Goal: Task Accomplishment & Management: Use online tool/utility

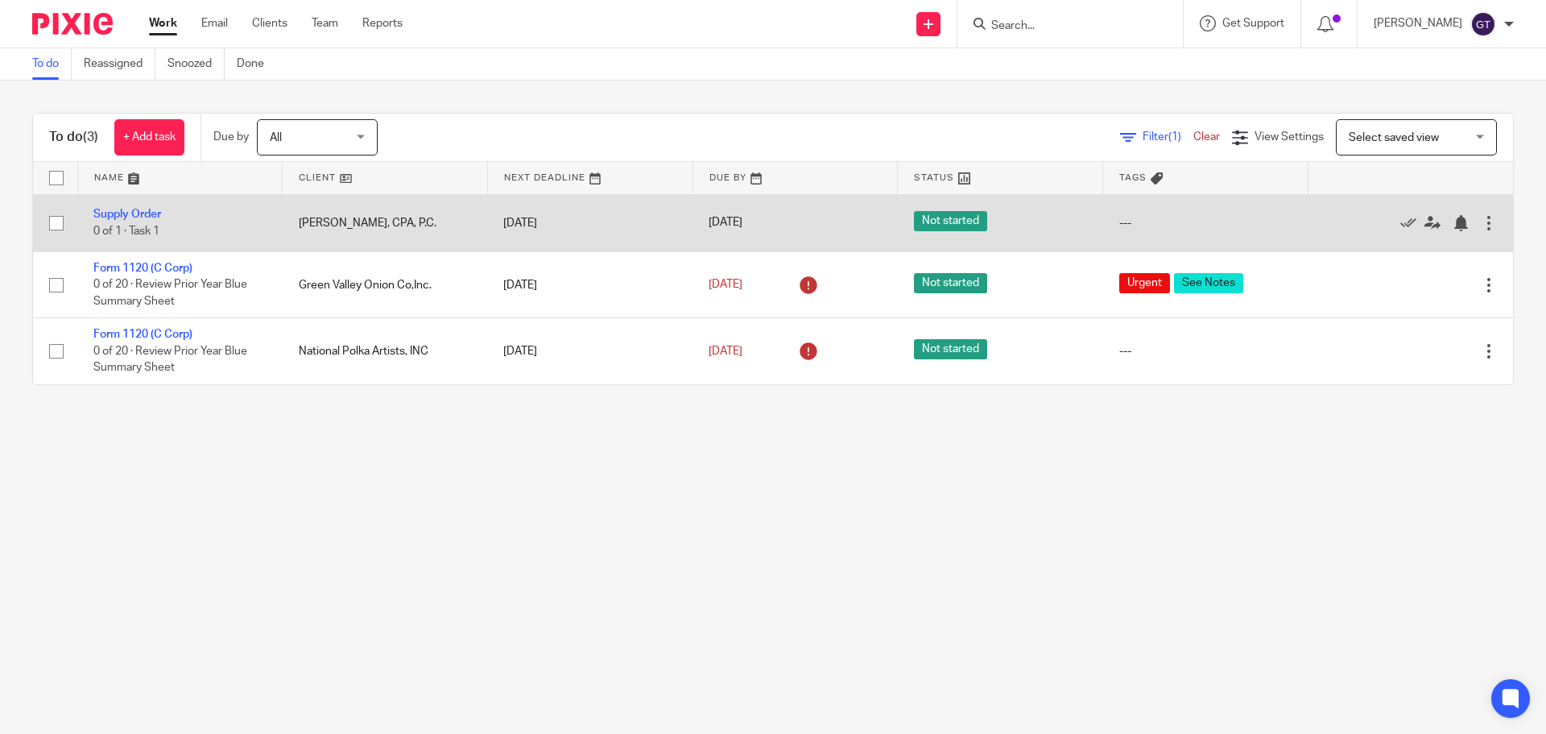
click at [394, 227] on td "[PERSON_NAME], CPA, P.C." at bounding box center [385, 222] width 205 height 57
click at [209, 224] on td "Supply Order 0 of 1 · Task 1" at bounding box center [179, 222] width 205 height 57
click at [606, 223] on td "[DATE]" at bounding box center [589, 222] width 205 height 57
click at [612, 221] on td "[DATE]" at bounding box center [589, 222] width 205 height 57
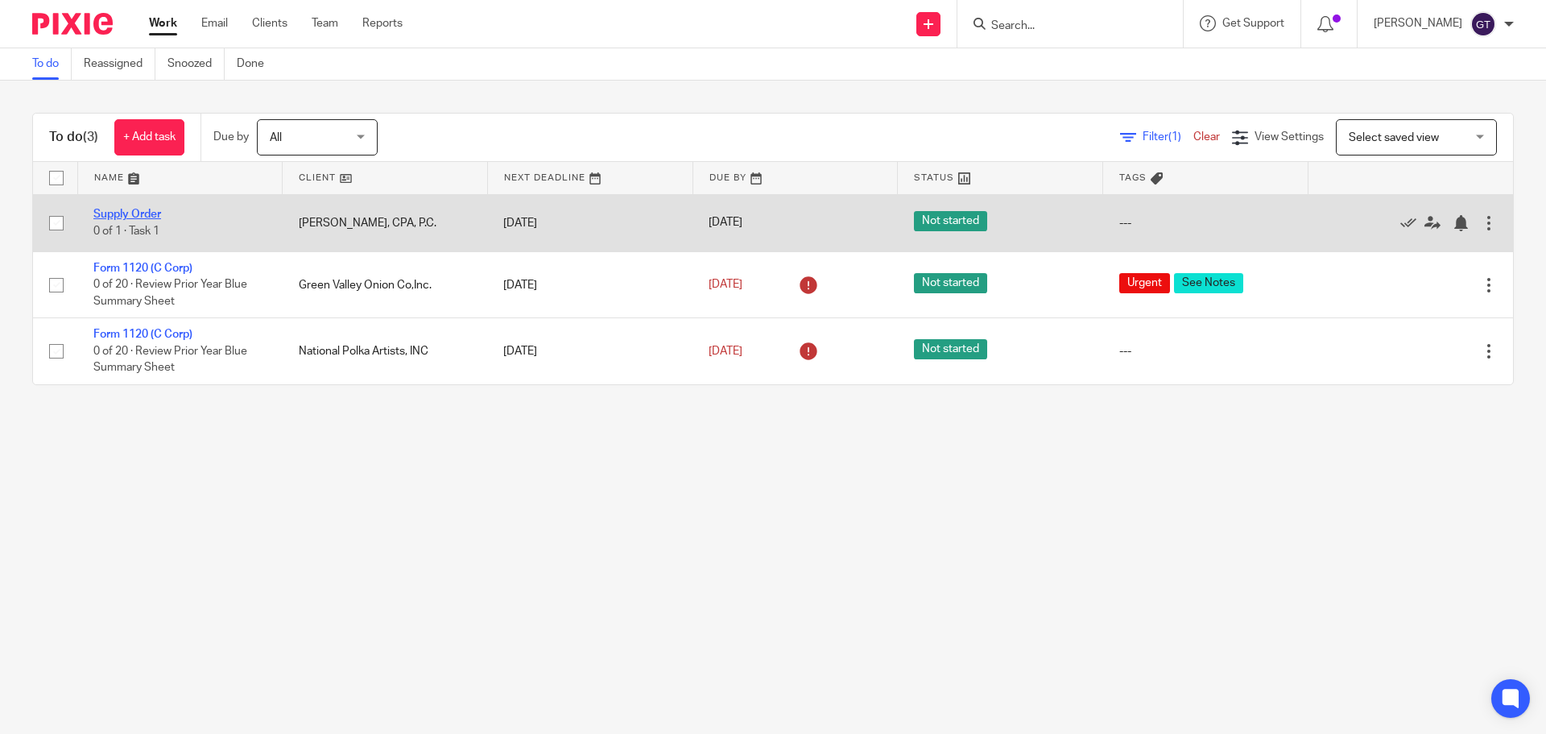
click at [122, 215] on link "Supply Order" at bounding box center [127, 214] width 68 height 11
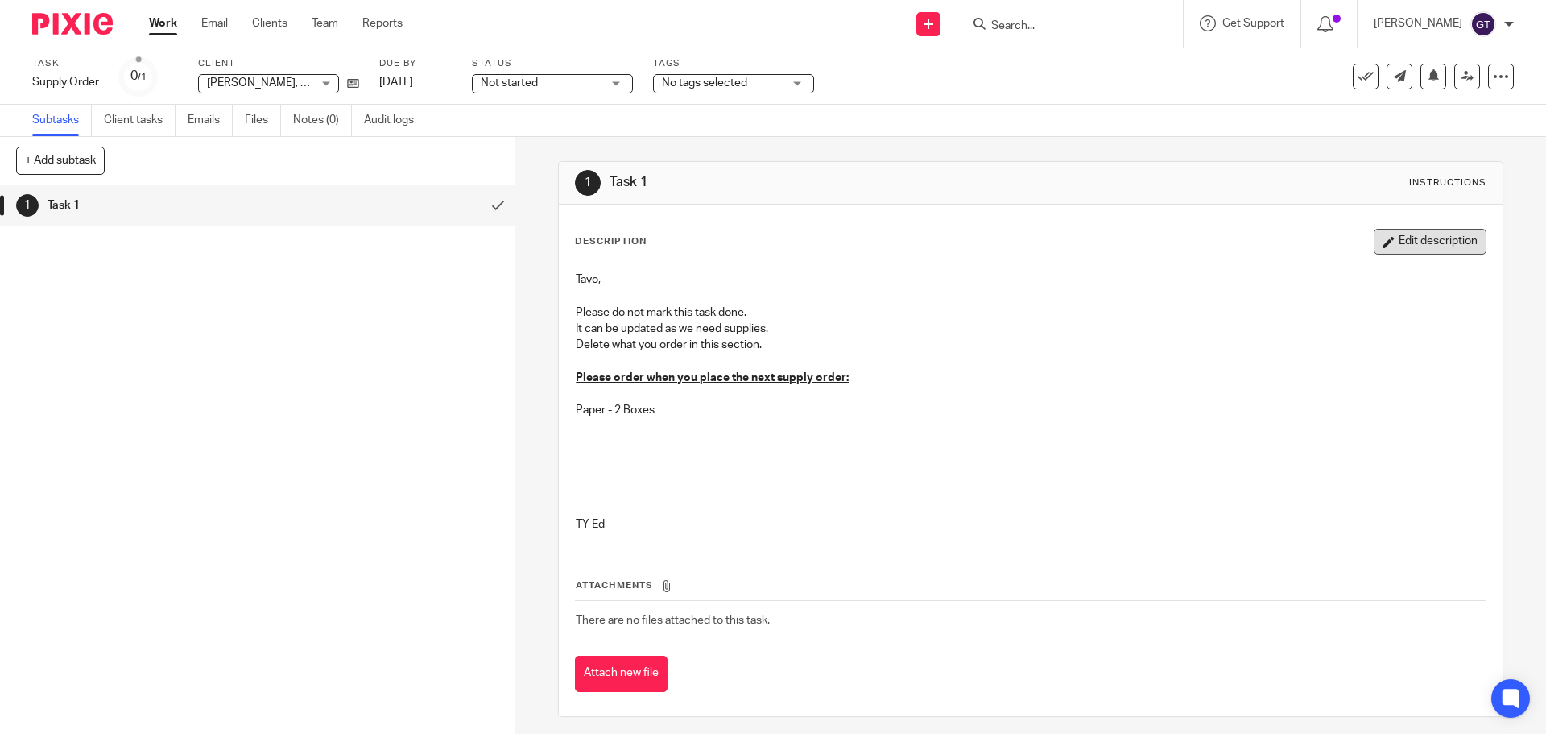
click at [1384, 240] on button "Edit description" at bounding box center [1430, 242] width 113 height 26
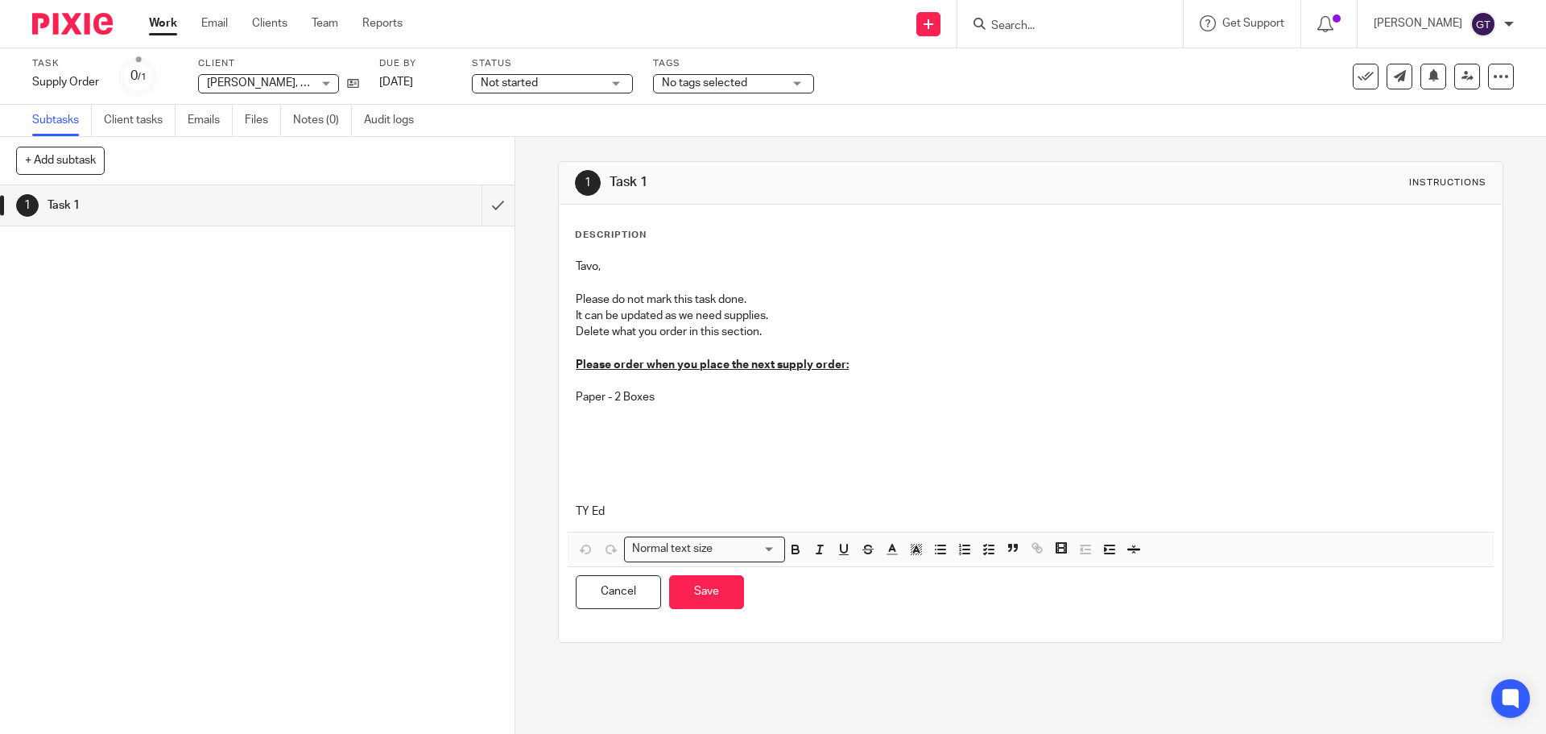
click at [680, 399] on p "Paper - 2 Boxes" at bounding box center [1030, 397] width 909 height 16
click at [698, 603] on button "Save" at bounding box center [706, 592] width 75 height 35
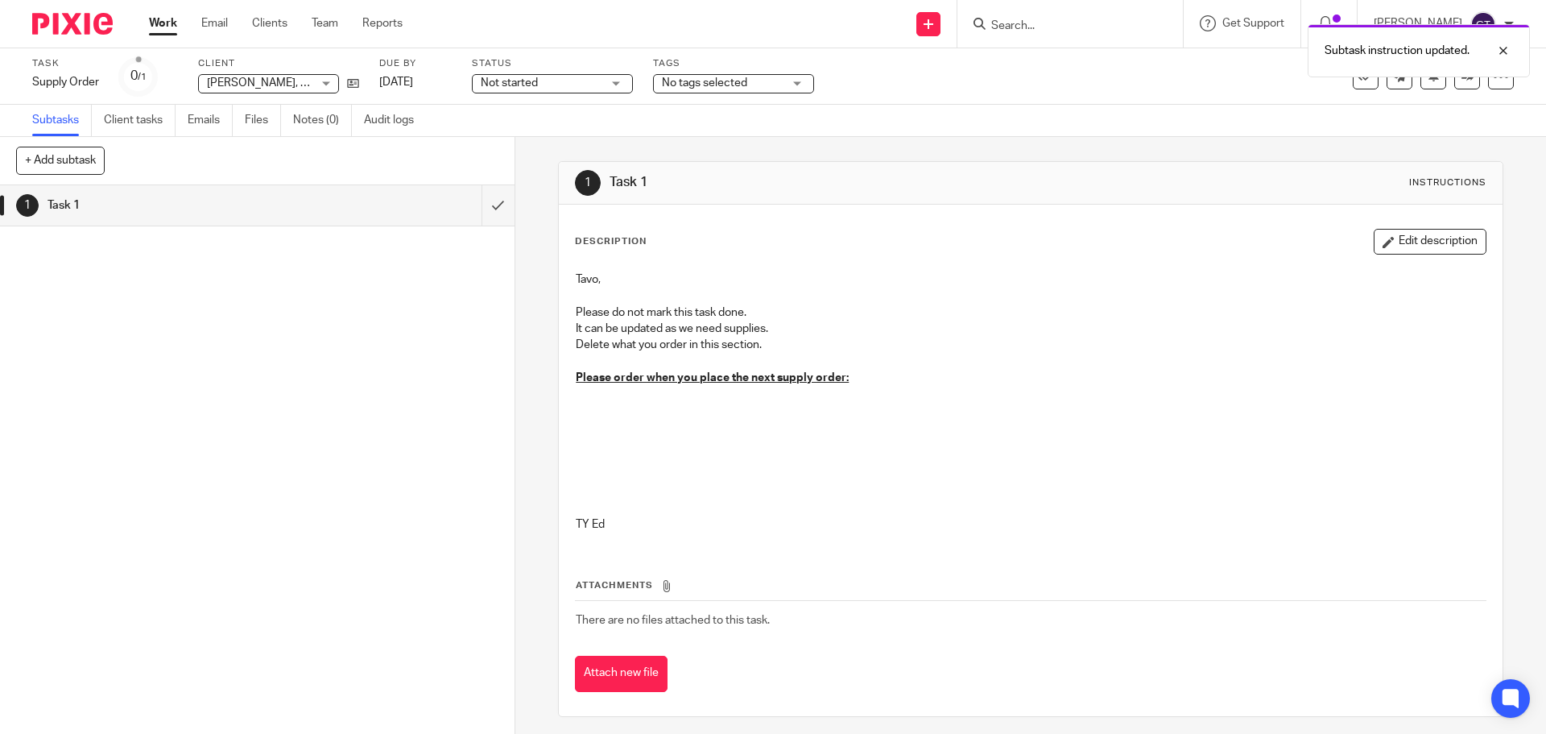
click at [157, 20] on link "Work" at bounding box center [163, 23] width 28 height 16
